Goal: Information Seeking & Learning: Find specific fact

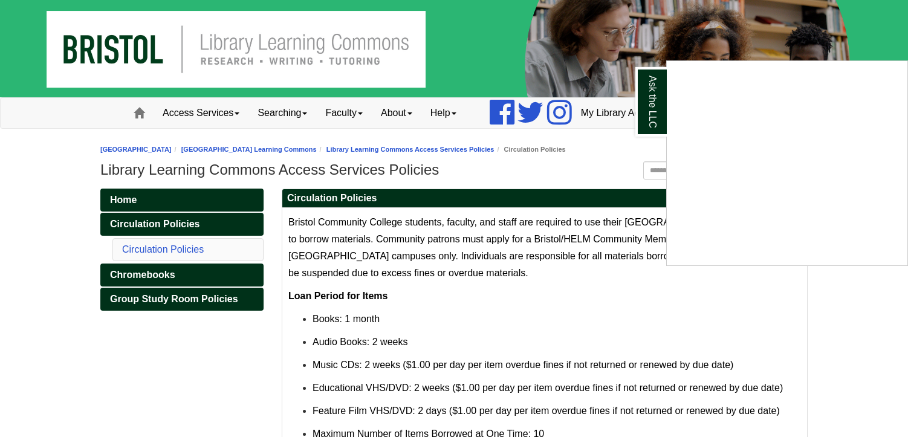
click at [586, 163] on div "Ask the LLC" at bounding box center [454, 218] width 908 height 437
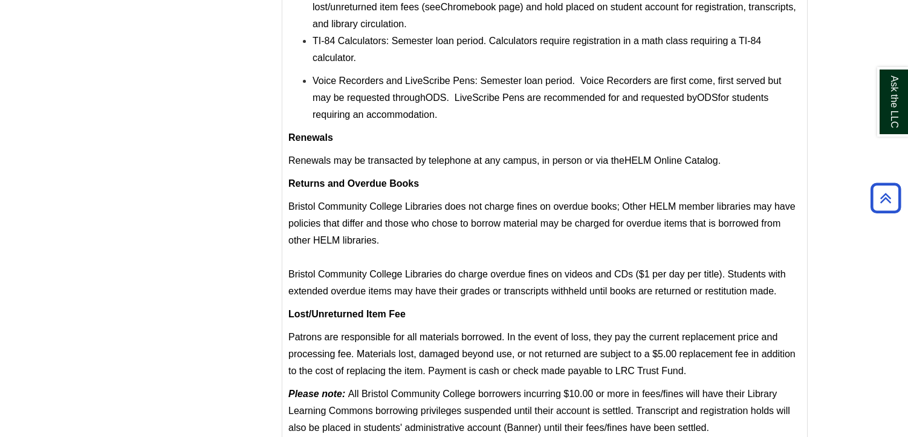
scroll to position [539, 0]
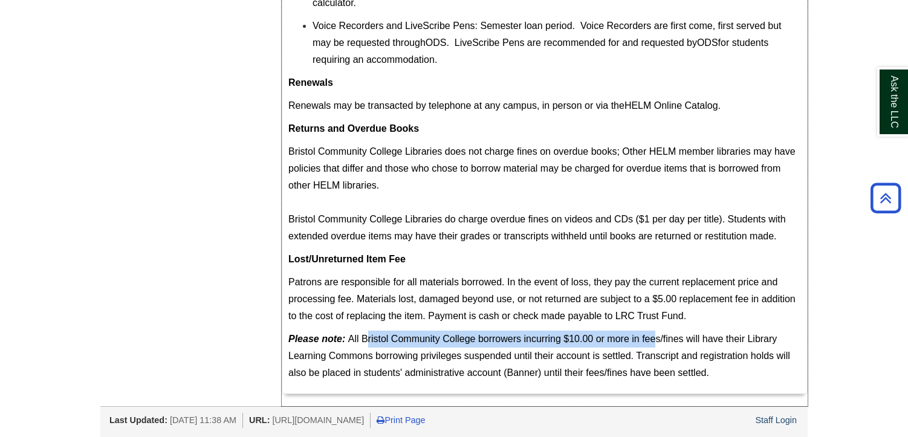
drag, startPoint x: 367, startPoint y: 331, endPoint x: 657, endPoint y: 337, distance: 290.3
click at [657, 337] on p "Please note: All Bristol Community College borrowers incurring $10.00 or more i…" at bounding box center [544, 356] width 513 height 51
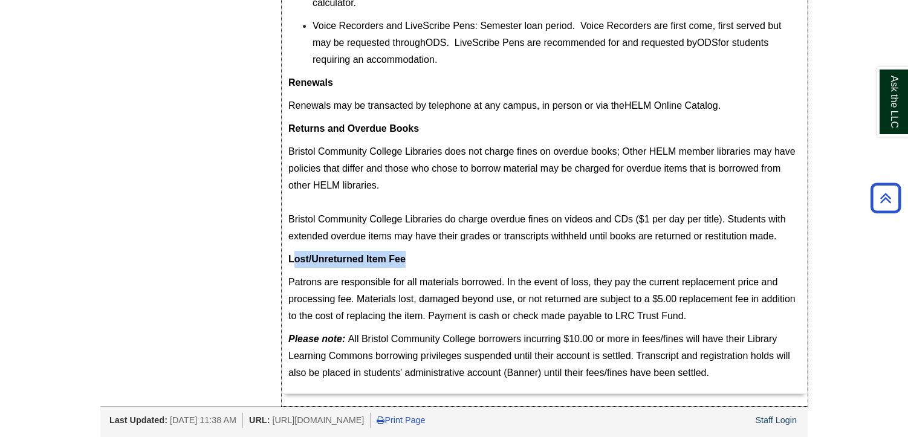
drag, startPoint x: 293, startPoint y: 259, endPoint x: 432, endPoint y: 260, distance: 138.5
click at [432, 260] on p "Lost/Unreturned Item Fee" at bounding box center [544, 259] width 513 height 17
drag, startPoint x: 290, startPoint y: 258, endPoint x: 704, endPoint y: 313, distance: 418.4
click at [704, 313] on div "Bristol Community College students, faculty, and staff are required to use thei…" at bounding box center [544, 31] width 513 height 712
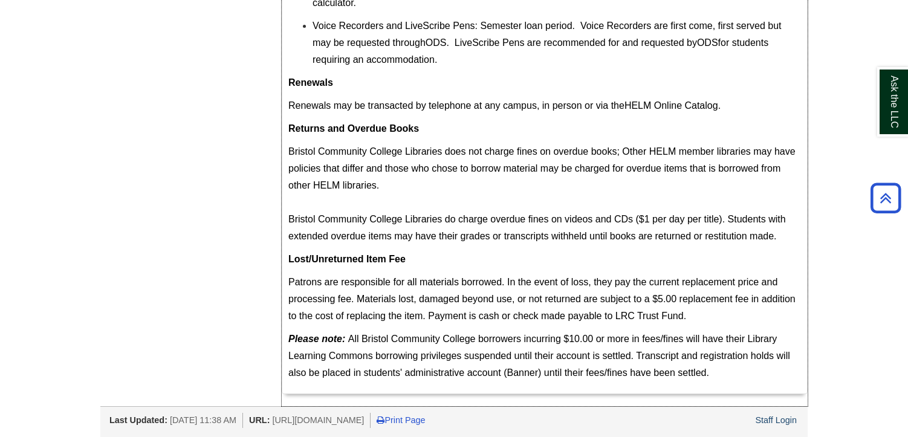
copy div "Lost/Unreturned Item Fee Patrons are responsible for all materials borrowed. In…"
click at [442, 279] on span "Patrons are responsible for all materials borrowed. In the event of loss, they …" at bounding box center [541, 299] width 507 height 44
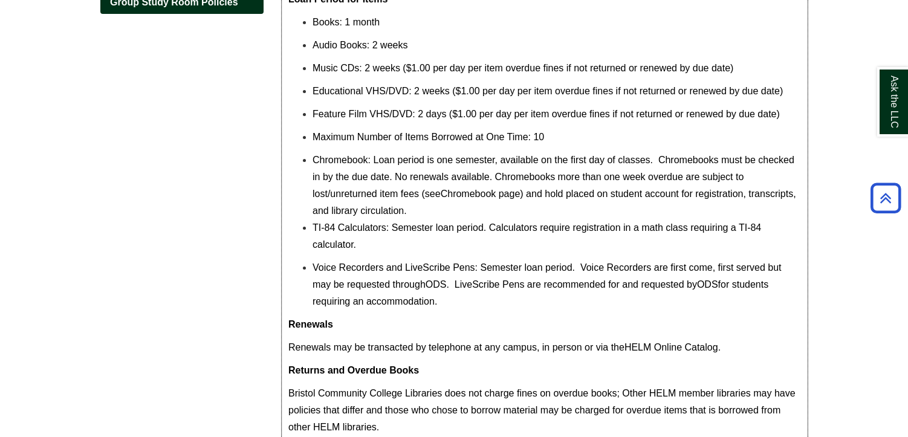
scroll to position [418, 0]
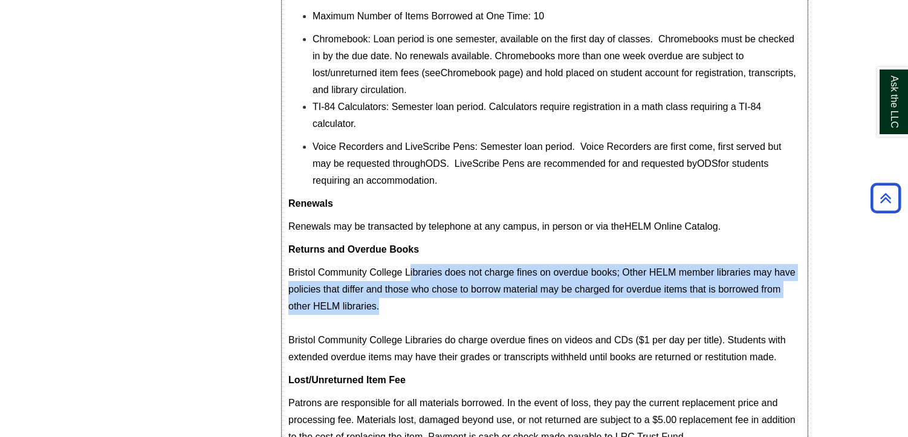
drag, startPoint x: 410, startPoint y: 273, endPoint x: 633, endPoint y: 310, distance: 226.2
click at [633, 310] on p "Bristol Community College Libraries does not charge fines on overdue books; Oth…" at bounding box center [544, 315] width 513 height 102
click at [522, 294] on span "Bristol Community College Libraries does not charge fines on overdue books; Oth…" at bounding box center [541, 314] width 507 height 95
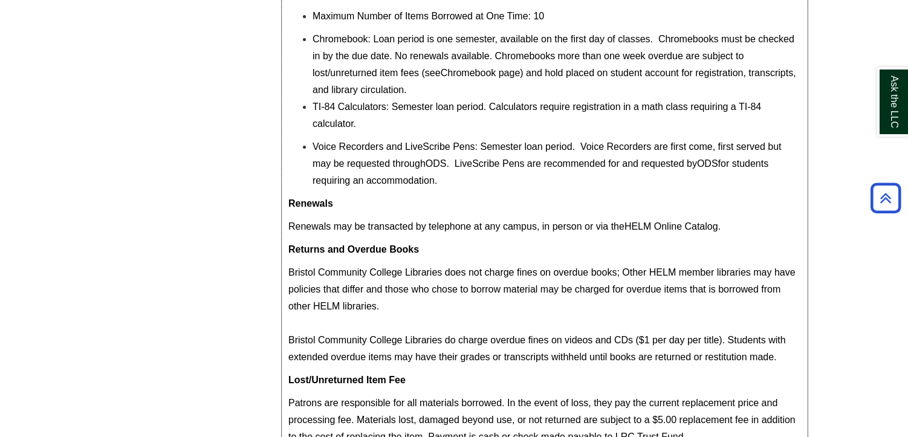
drag, startPoint x: 290, startPoint y: 247, endPoint x: 781, endPoint y: 355, distance: 503.4
click at [781, 355] on div "Bristol Community College students, faculty, and staff are required to use thei…" at bounding box center [544, 152] width 513 height 712
copy div "Returns and Overdue Books Bristol Community College Libraries does not charge f…"
